Goal: Task Accomplishment & Management: Manage account settings

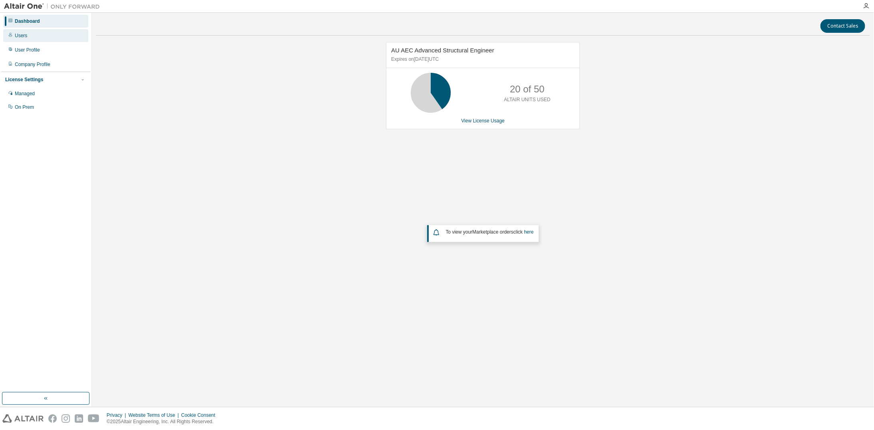
click at [28, 38] on div "Users" at bounding box center [45, 35] width 85 height 13
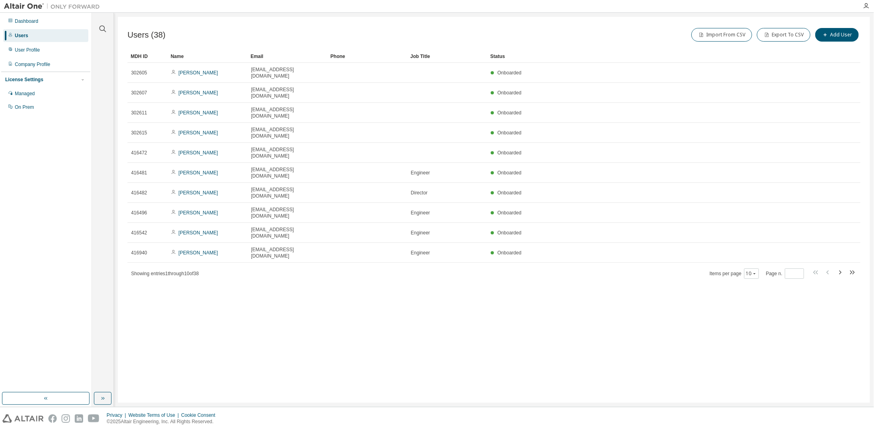
click at [173, 55] on div "Name" at bounding box center [208, 56] width 74 height 13
click at [835, 34] on button "Add User" at bounding box center [837, 35] width 44 height 14
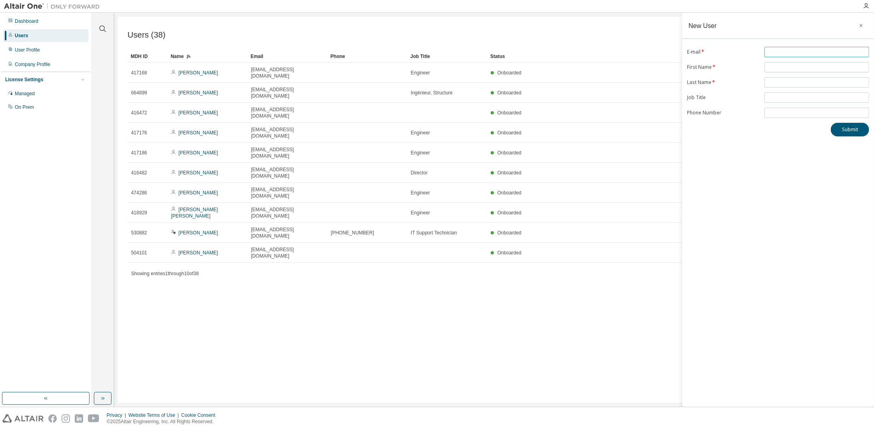
click at [774, 54] on input "text" at bounding box center [816, 52] width 101 height 6
type input "**********"
type input "********"
click at [852, 126] on button "Submit" at bounding box center [850, 130] width 38 height 14
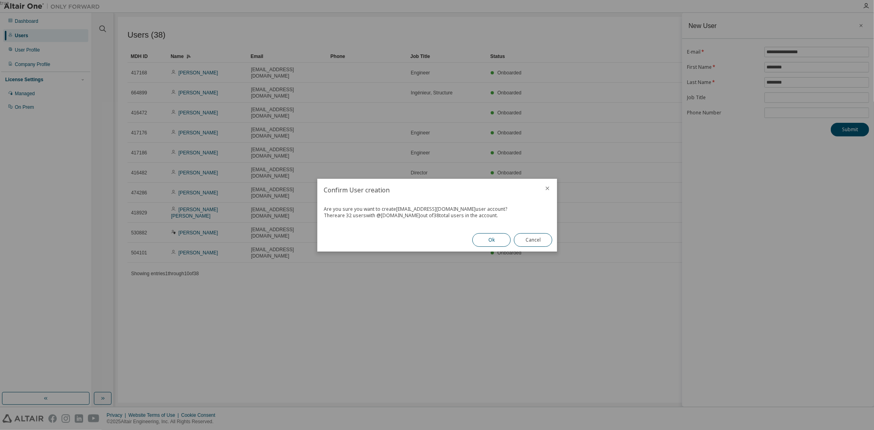
click at [491, 243] on button "Ok" at bounding box center [491, 240] width 38 height 14
click at [530, 239] on button "Close" at bounding box center [533, 240] width 38 height 14
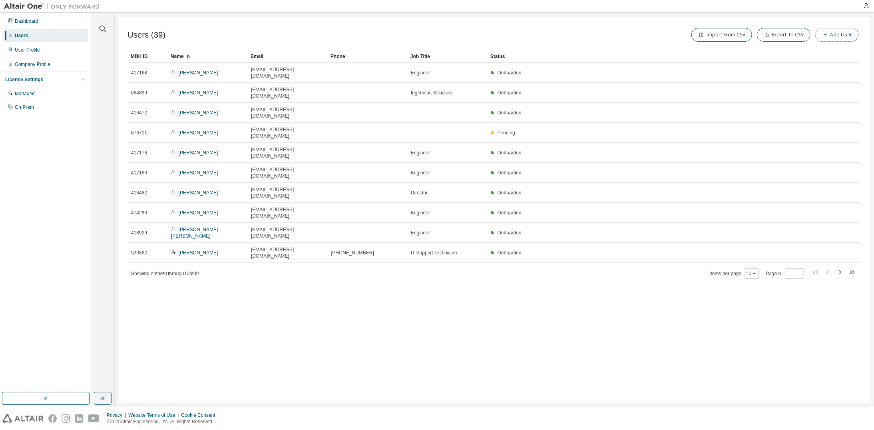
click at [835, 30] on button "Add User" at bounding box center [837, 35] width 44 height 14
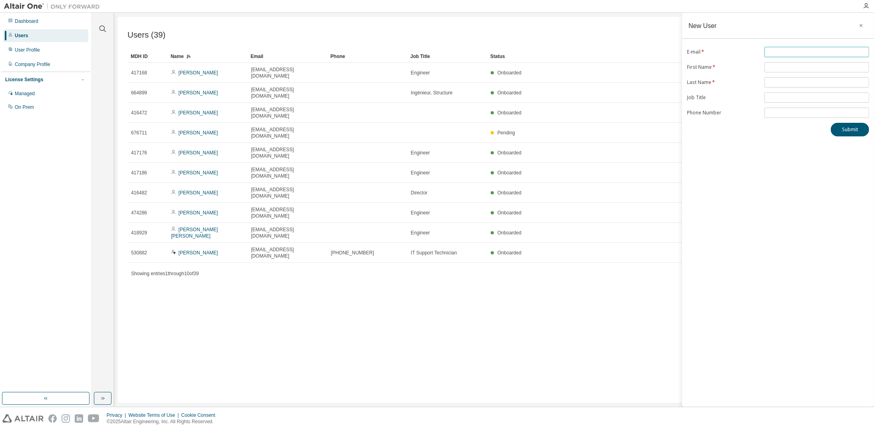
click at [782, 51] on input "text" at bounding box center [816, 52] width 101 height 6
type input "**********"
type input "*******"
click at [841, 129] on button "Submit" at bounding box center [850, 130] width 38 height 14
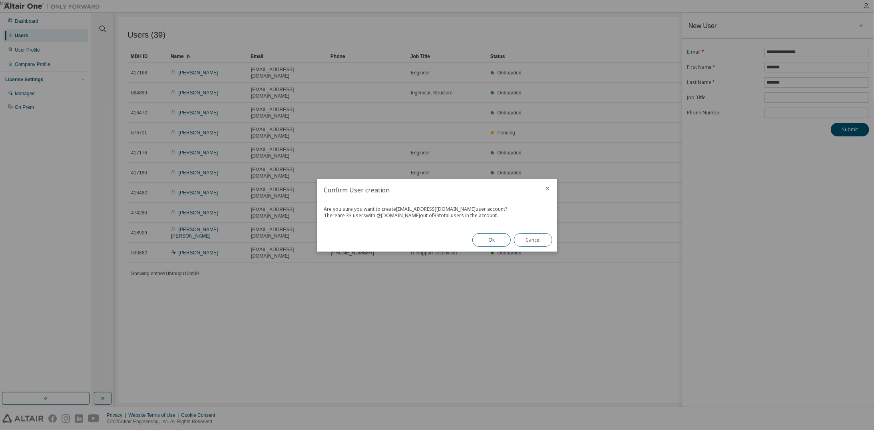
click at [493, 241] on button "Ok" at bounding box center [491, 240] width 38 height 14
click at [544, 240] on button "Close" at bounding box center [533, 240] width 38 height 14
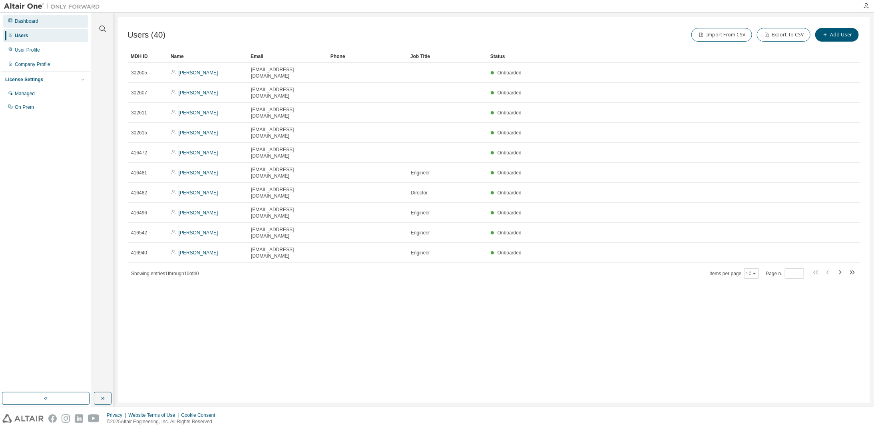
click at [22, 22] on div "Dashboard" at bounding box center [27, 21] width 24 height 6
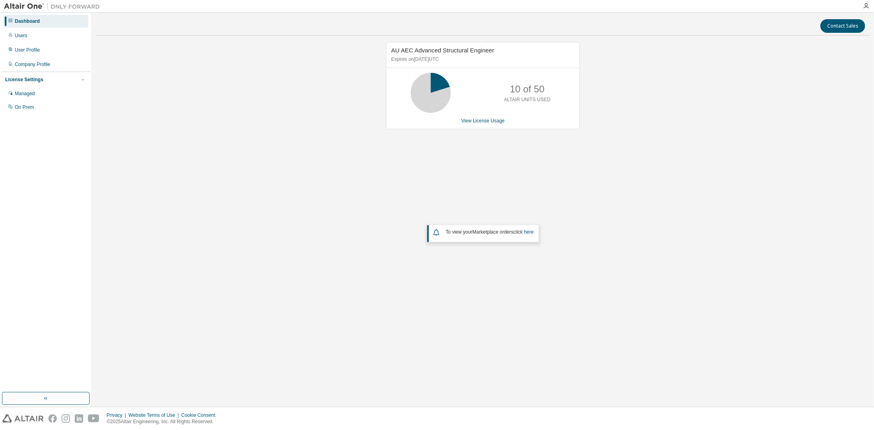
click at [9, 6] on img at bounding box center [54, 6] width 100 height 8
click at [42, 66] on div "Company Profile" at bounding box center [33, 64] width 36 height 6
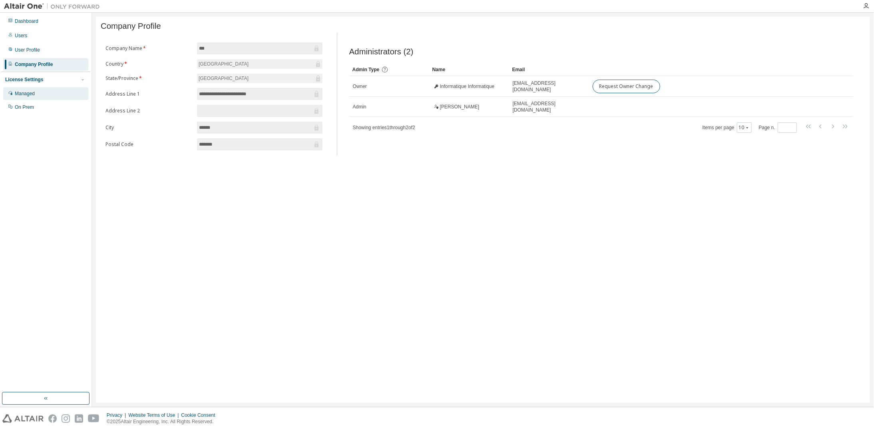
click at [46, 87] on div "Managed" at bounding box center [45, 93] width 85 height 13
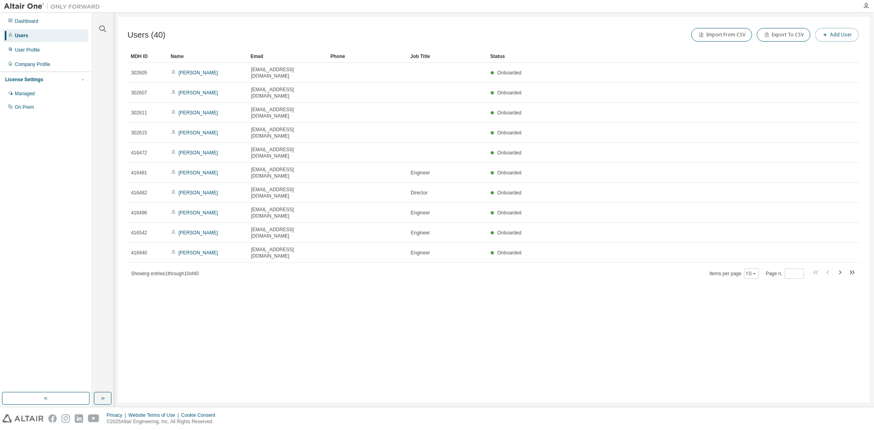
click at [832, 36] on button "Add User" at bounding box center [837, 35] width 44 height 14
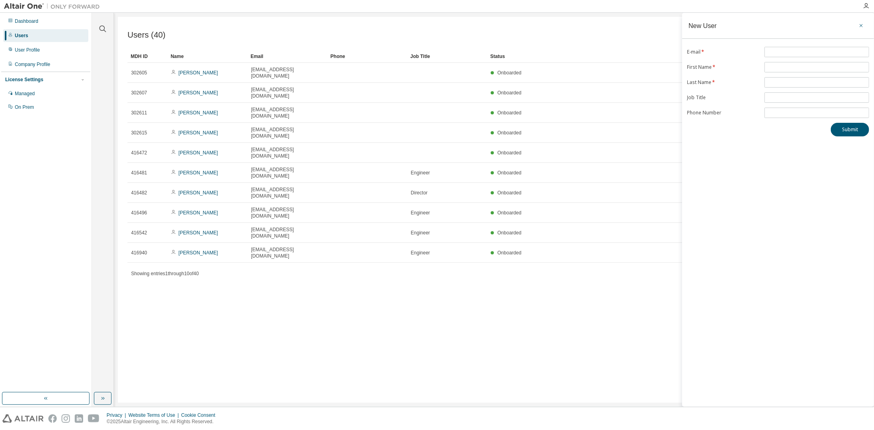
drag, startPoint x: 862, startPoint y: 24, endPoint x: 807, endPoint y: 28, distance: 55.2
click at [862, 24] on icon "button" at bounding box center [861, 25] width 6 height 6
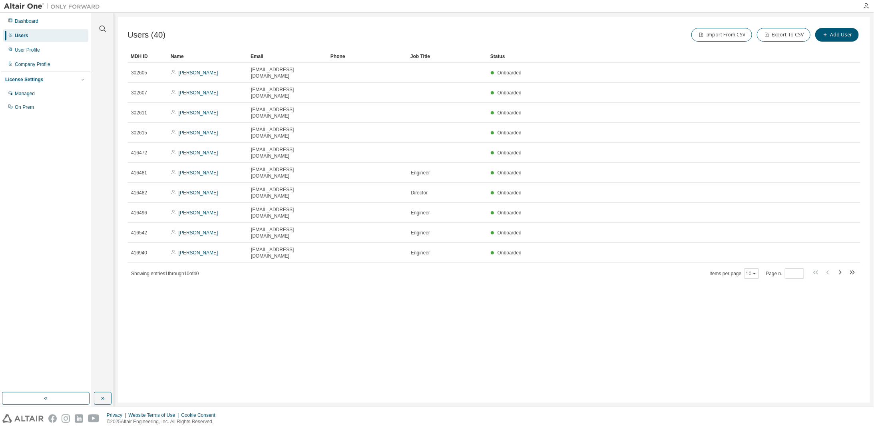
click at [177, 56] on div "Name" at bounding box center [208, 56] width 74 height 13
click at [842, 267] on icon "button" at bounding box center [840, 272] width 10 height 10
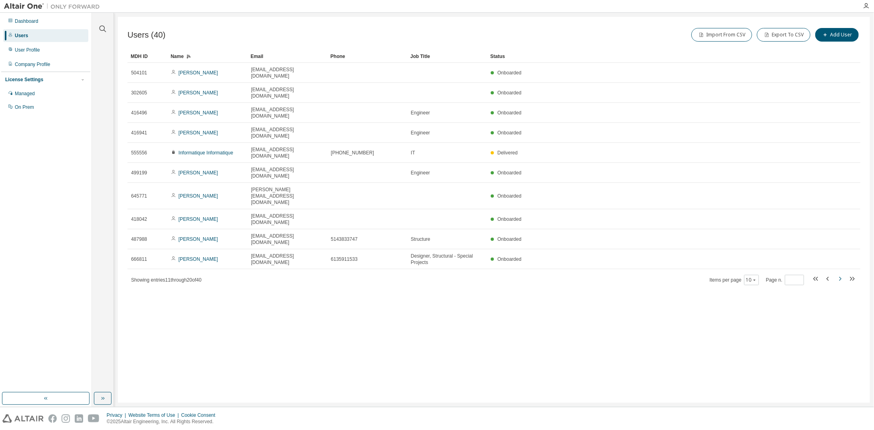
click at [842, 274] on icon "button" at bounding box center [840, 279] width 10 height 10
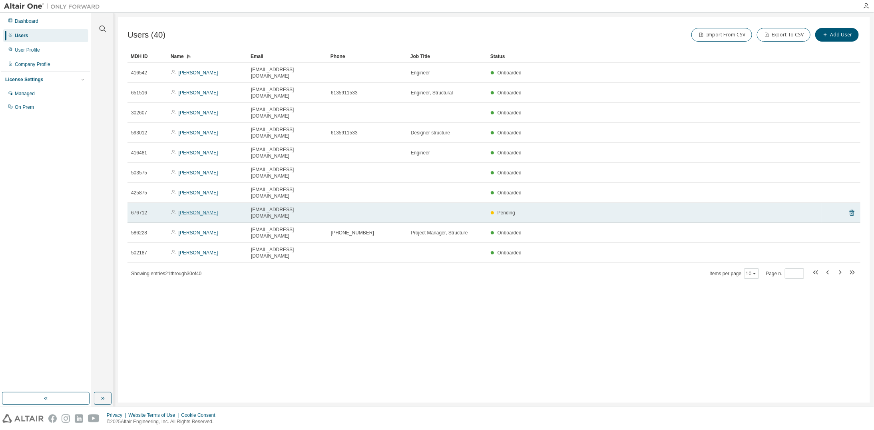
click at [196, 210] on link "[PERSON_NAME]" at bounding box center [199, 213] width 40 height 6
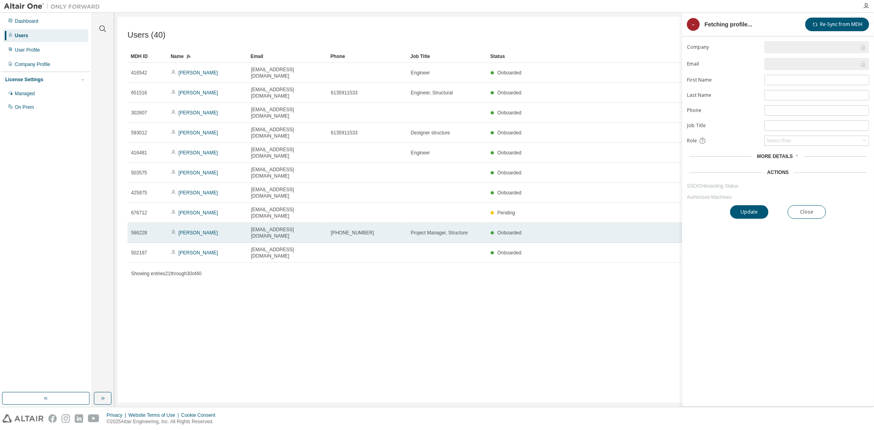
type input "*"
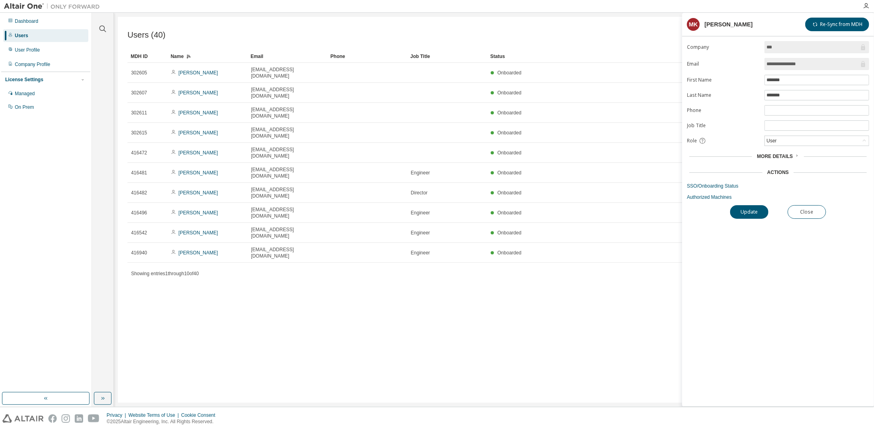
click at [782, 153] on span "More Details" at bounding box center [775, 156] width 36 height 6
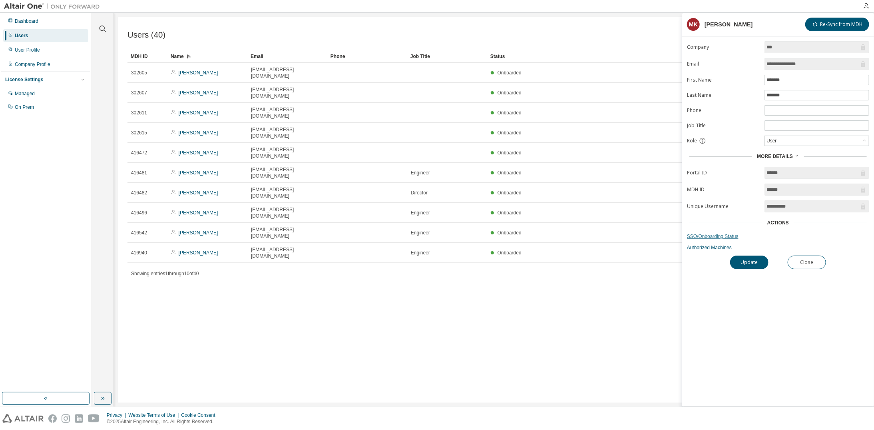
click at [729, 233] on link "SSO/Onboarding Status" at bounding box center [778, 236] width 182 height 6
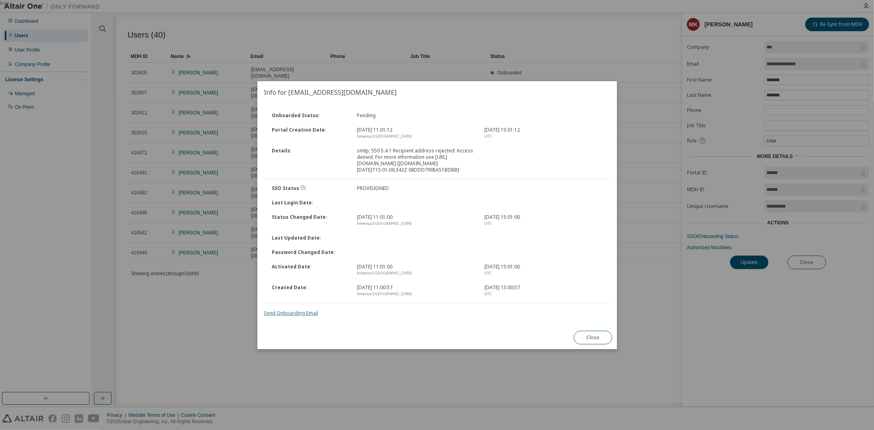
click at [309, 315] on link "Send Onboarding Email" at bounding box center [291, 312] width 54 height 7
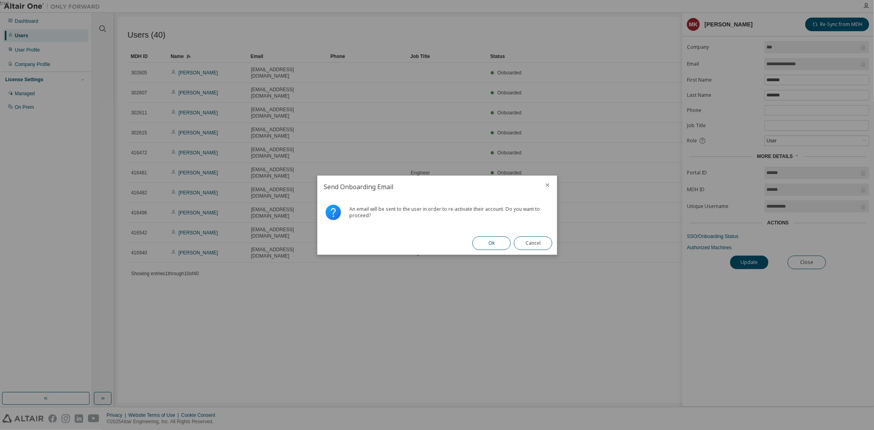
click at [489, 240] on button "Ok" at bounding box center [491, 243] width 38 height 14
click at [537, 244] on button "Close" at bounding box center [533, 243] width 38 height 14
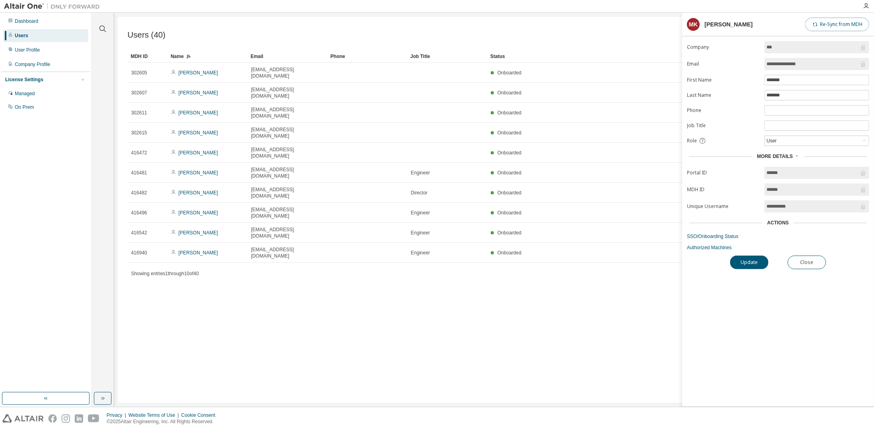
click at [849, 21] on button "Re-Sync from MDH" at bounding box center [837, 25] width 64 height 14
click at [804, 257] on button "Close" at bounding box center [807, 262] width 38 height 14
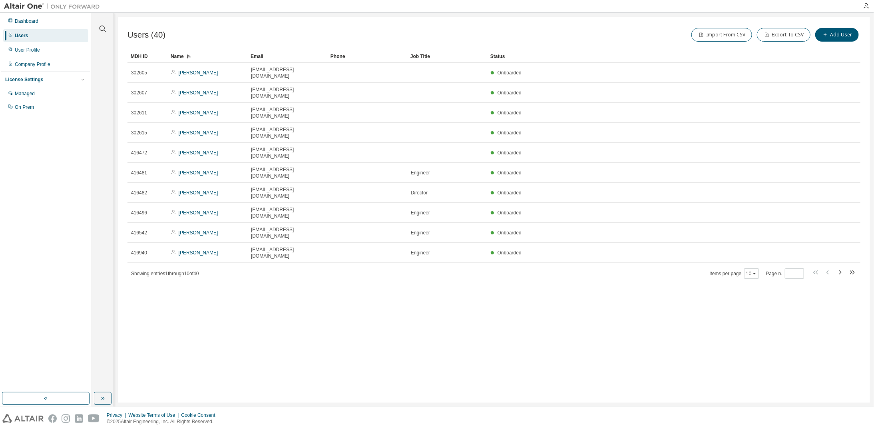
click at [181, 55] on div "Name" at bounding box center [208, 56] width 74 height 13
click at [177, 55] on div "Name" at bounding box center [208, 56] width 74 height 13
click at [178, 54] on div "Name" at bounding box center [208, 56] width 74 height 13
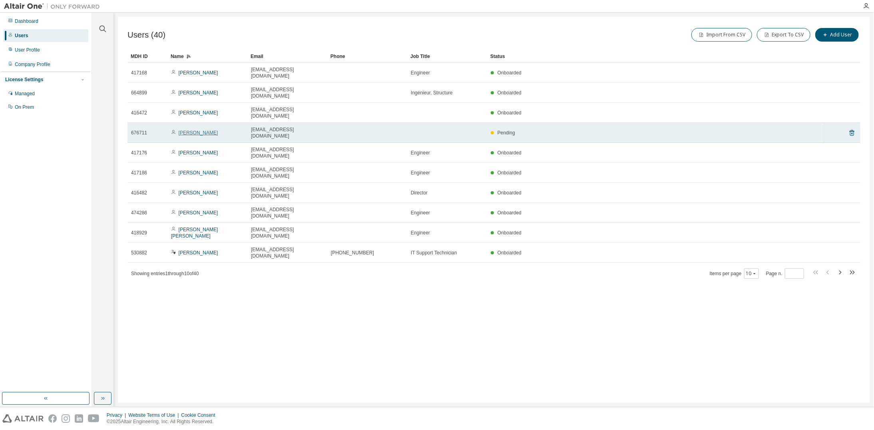
click at [201, 130] on link "[PERSON_NAME]" at bounding box center [199, 133] width 40 height 6
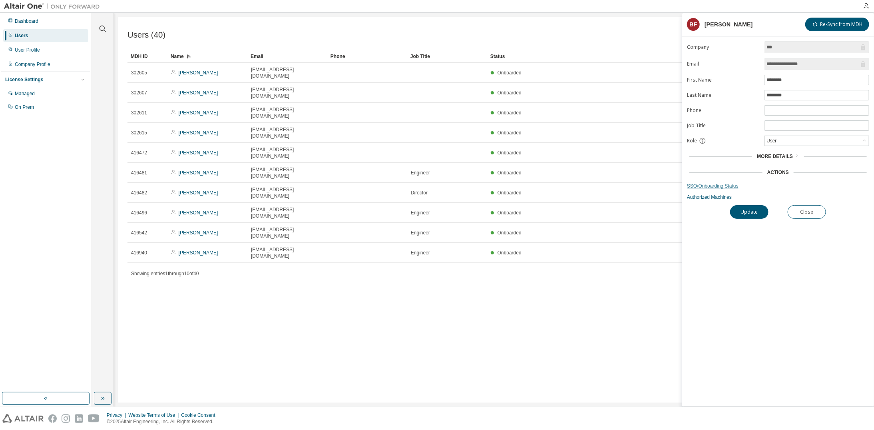
click at [732, 183] on link "SSO/Onboarding Status" at bounding box center [778, 186] width 182 height 6
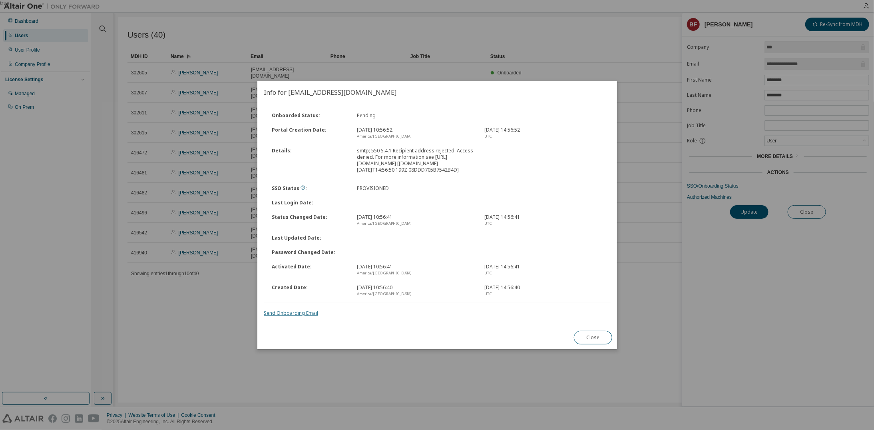
click at [314, 316] on link "Send Onboarding Email" at bounding box center [291, 312] width 54 height 7
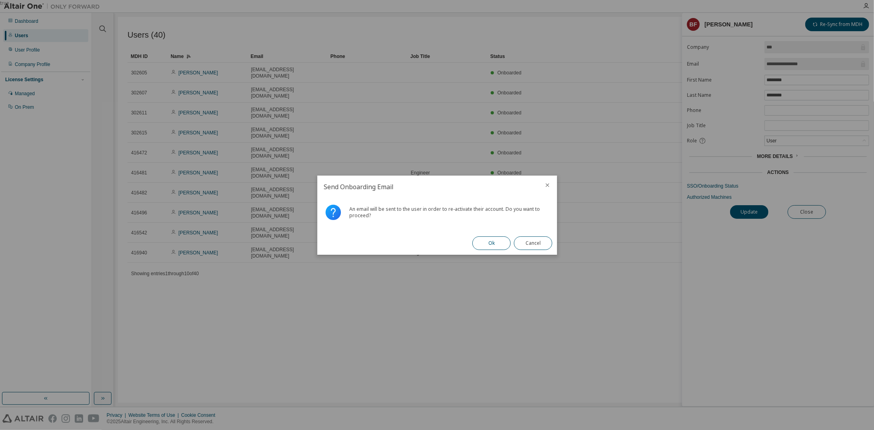
click at [491, 240] on button "Ok" at bounding box center [491, 243] width 38 height 14
click at [534, 241] on button "Close" at bounding box center [533, 243] width 38 height 14
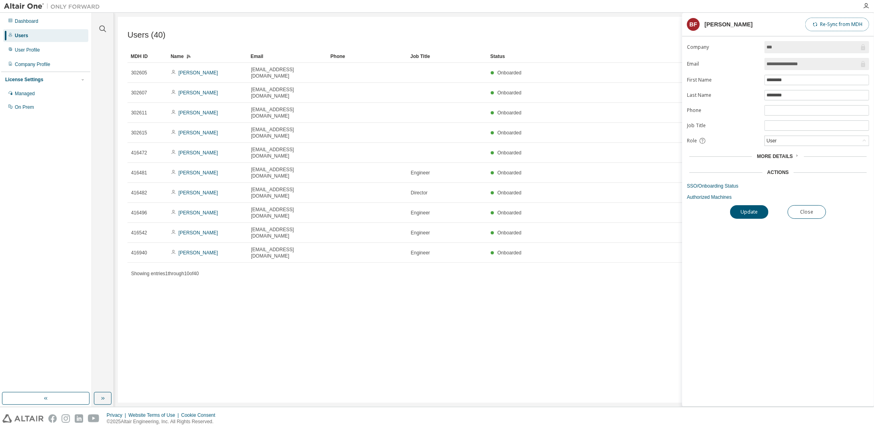
drag, startPoint x: 841, startPoint y: 24, endPoint x: 836, endPoint y: 25, distance: 4.9
click at [842, 24] on button "Re-Sync from MDH" at bounding box center [837, 25] width 64 height 14
click at [22, 175] on div "Dashboard Users User Profile Company Profile License Settings Managed On Prem" at bounding box center [45, 202] width 89 height 377
